Goal: Information Seeking & Learning: Learn about a topic

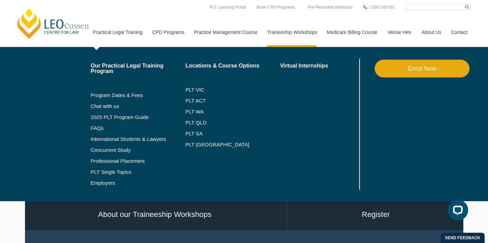
click at [112, 36] on link "Practical Legal Training" at bounding box center [118, 31] width 60 height 29
